Goal: Navigation & Orientation: Find specific page/section

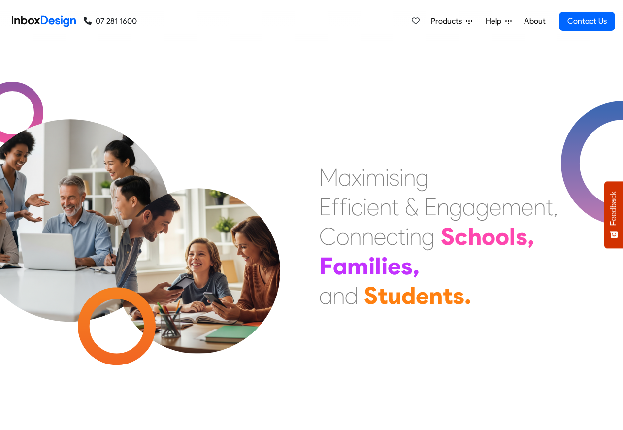
click at [534, 21] on link "About" at bounding box center [534, 21] width 27 height 20
